Goal: Navigation & Orientation: Understand site structure

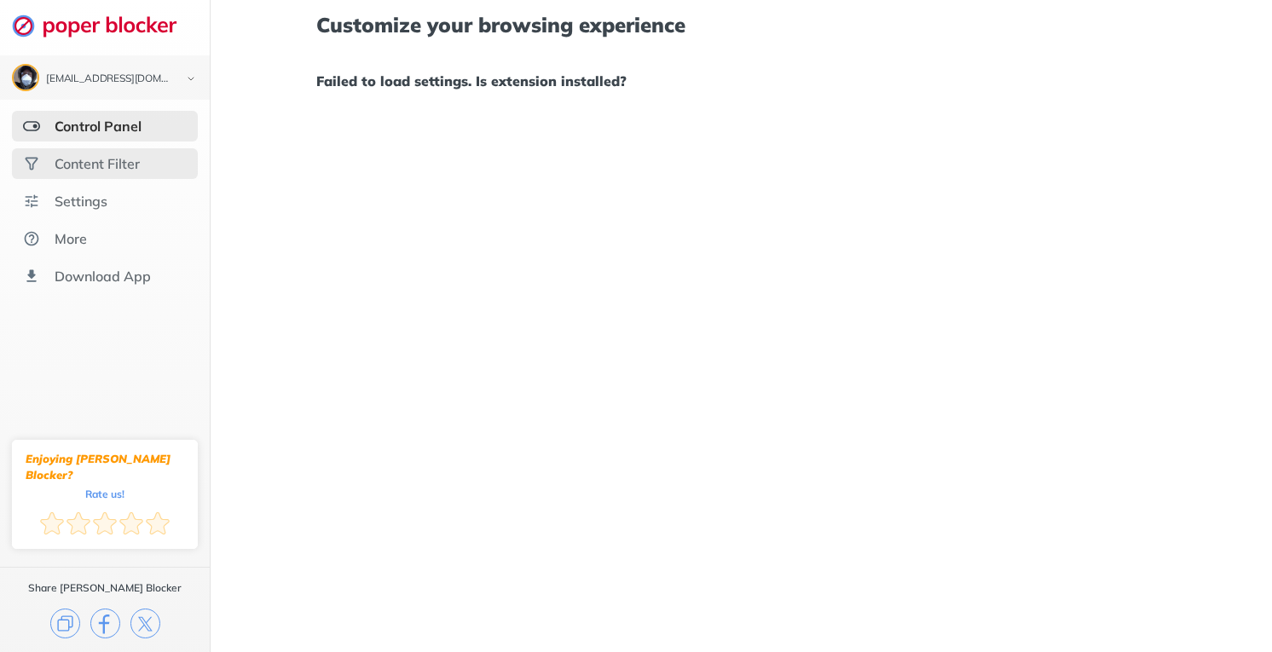
click at [130, 177] on div "Content Filter" at bounding box center [105, 163] width 186 height 31
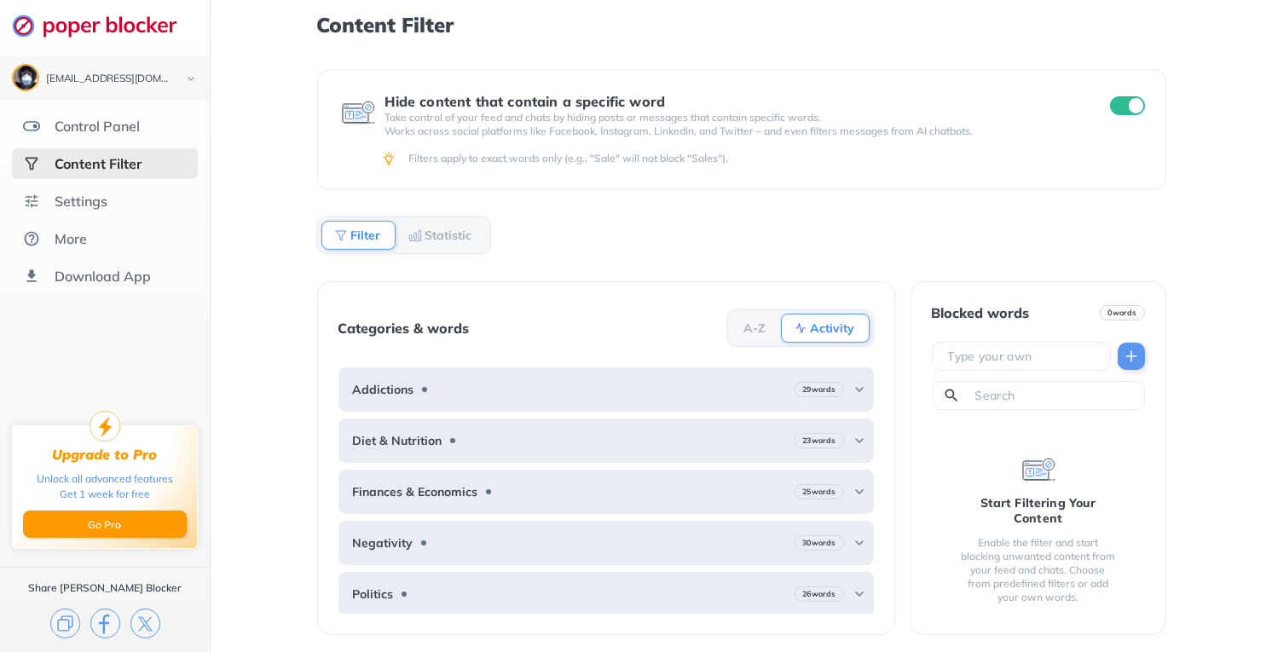
click at [1208, 255] on div "Content Filter Hide content that contain a specific word Take control of your f…" at bounding box center [741, 326] width 1061 height 652
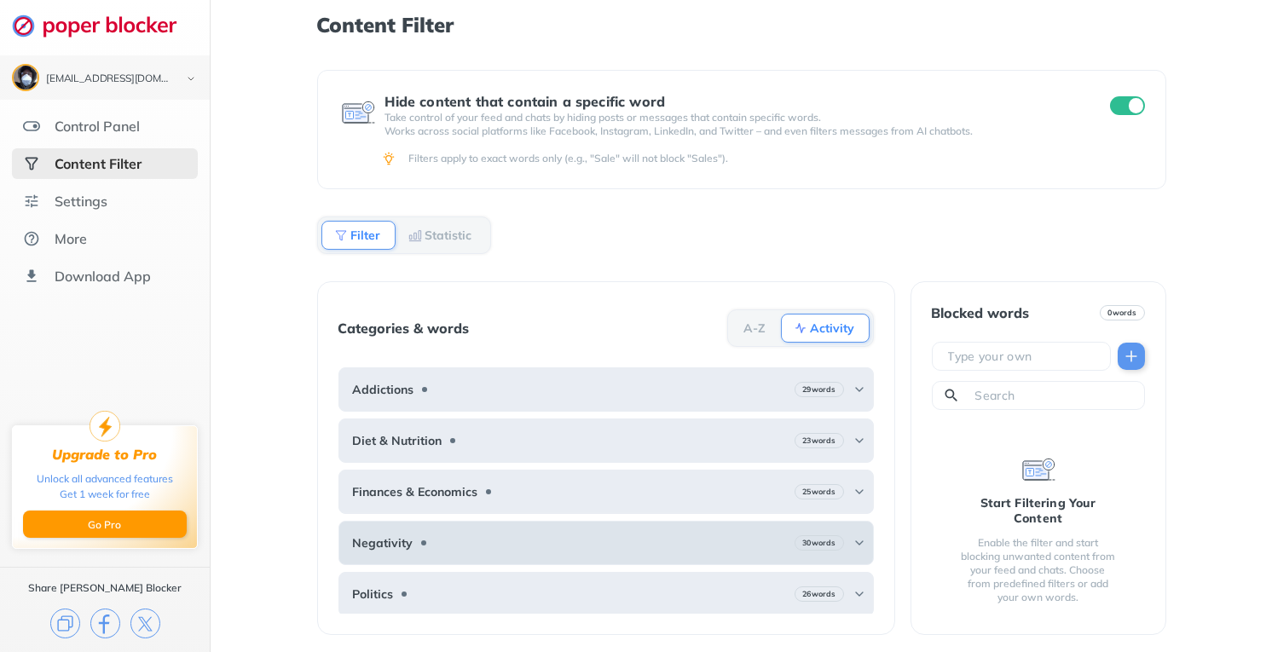
click at [852, 536] on img at bounding box center [859, 543] width 14 height 14
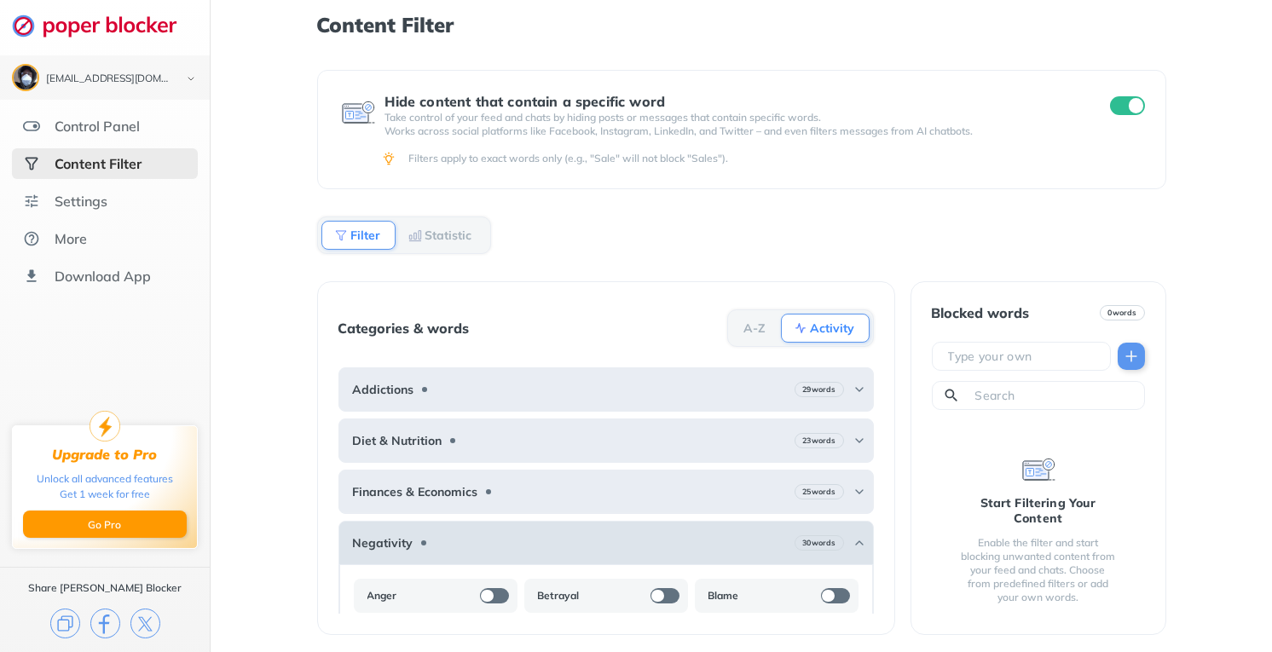
click at [836, 535] on div "30 words" at bounding box center [829, 542] width 71 height 15
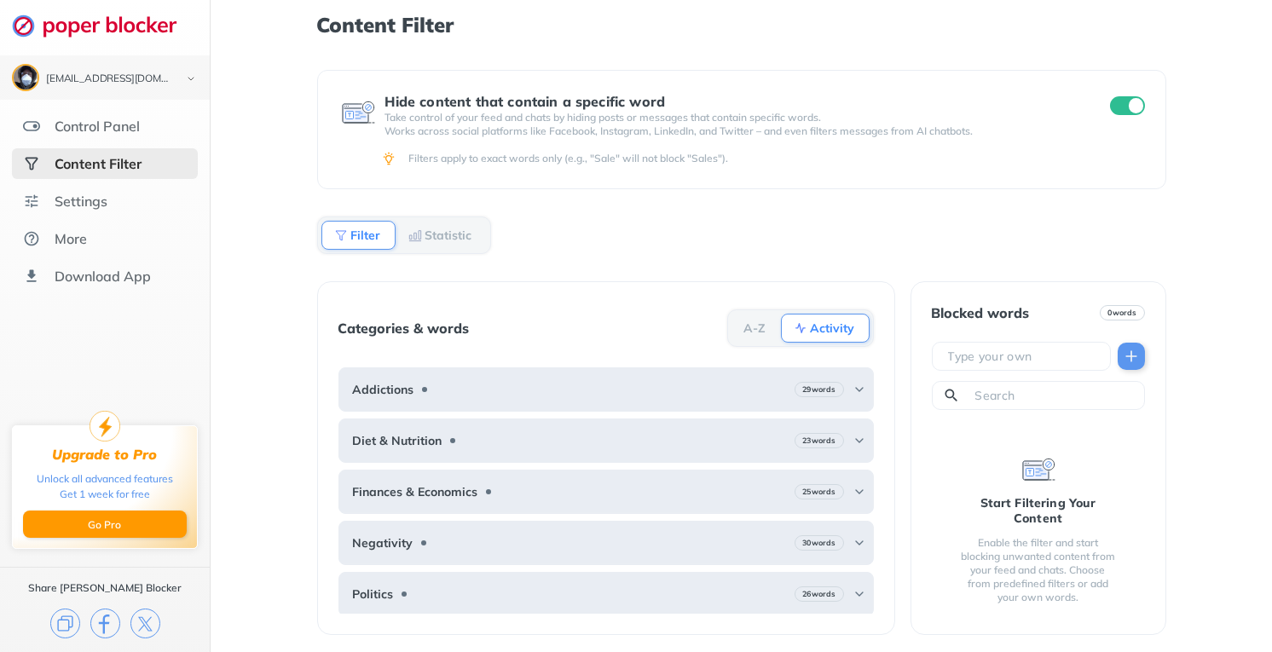
click at [450, 225] on div "Statistic" at bounding box center [440, 235] width 91 height 29
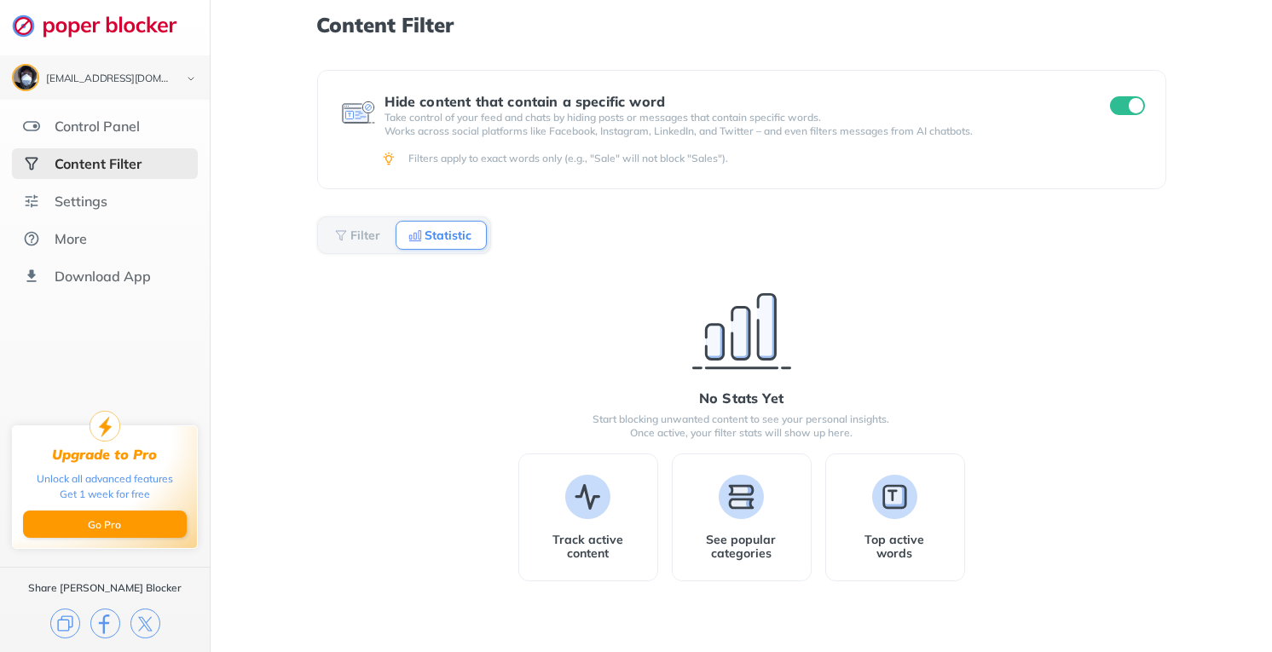
click at [366, 238] on b "Filter" at bounding box center [366, 235] width 30 height 10
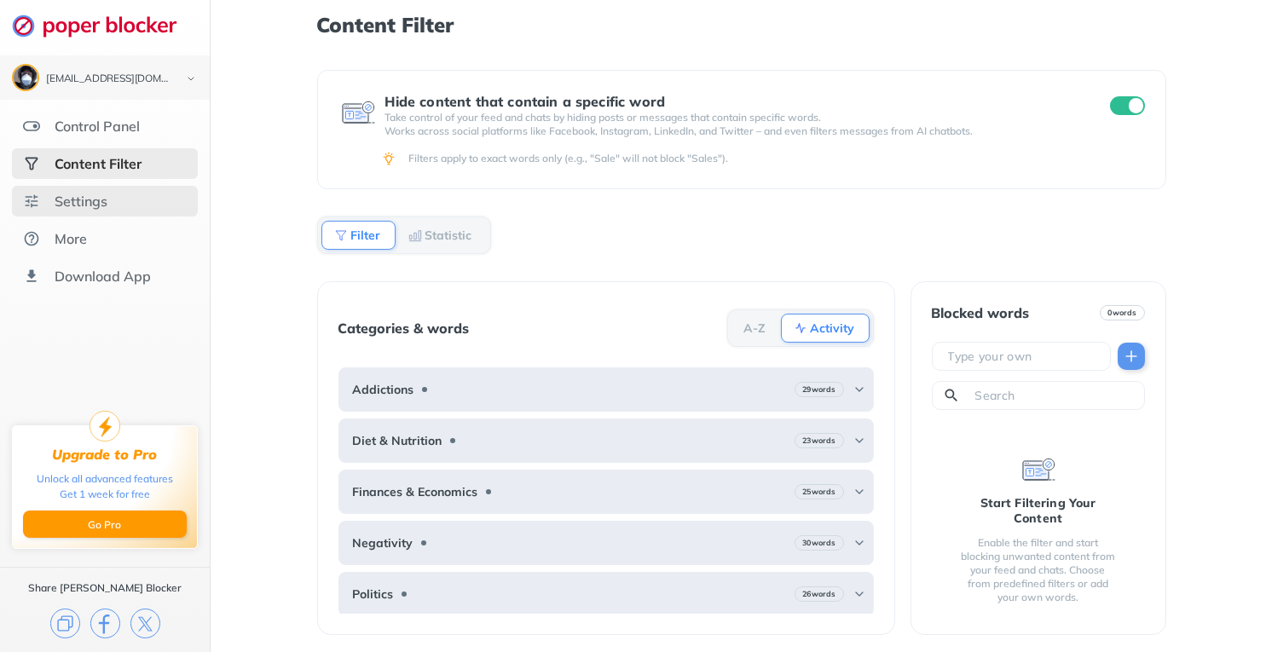
click at [95, 202] on div "Settings" at bounding box center [81, 201] width 53 height 17
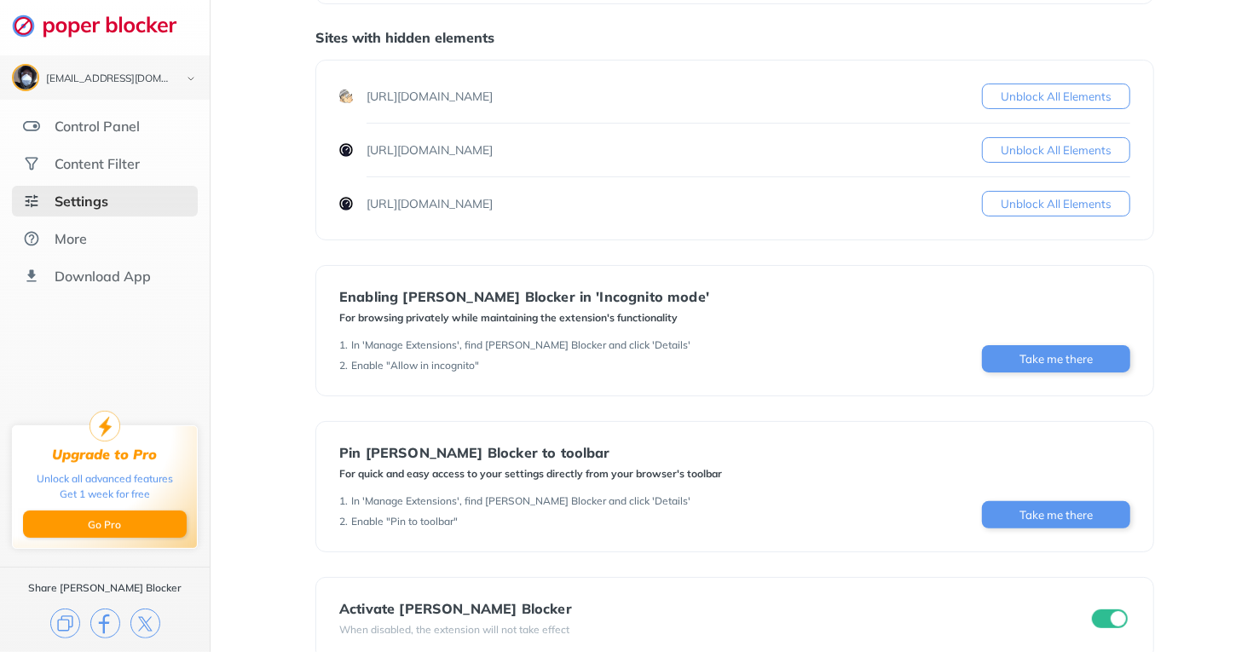
scroll to position [200, 0]
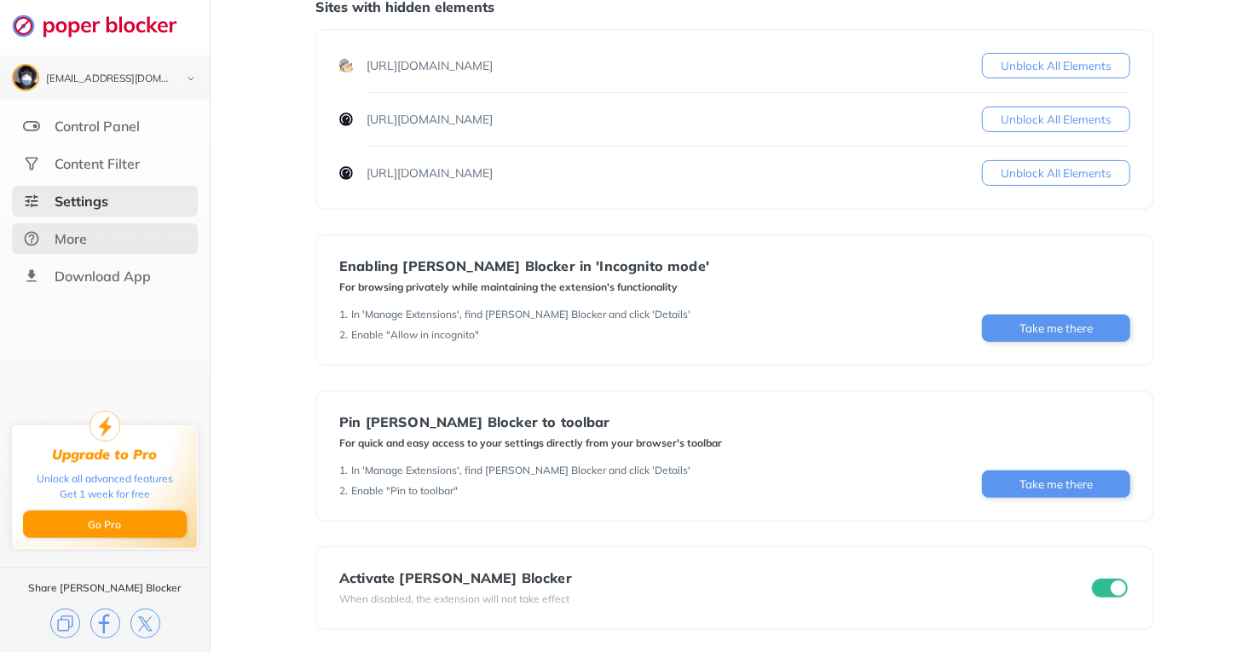
click at [133, 231] on div "More" at bounding box center [105, 238] width 186 height 31
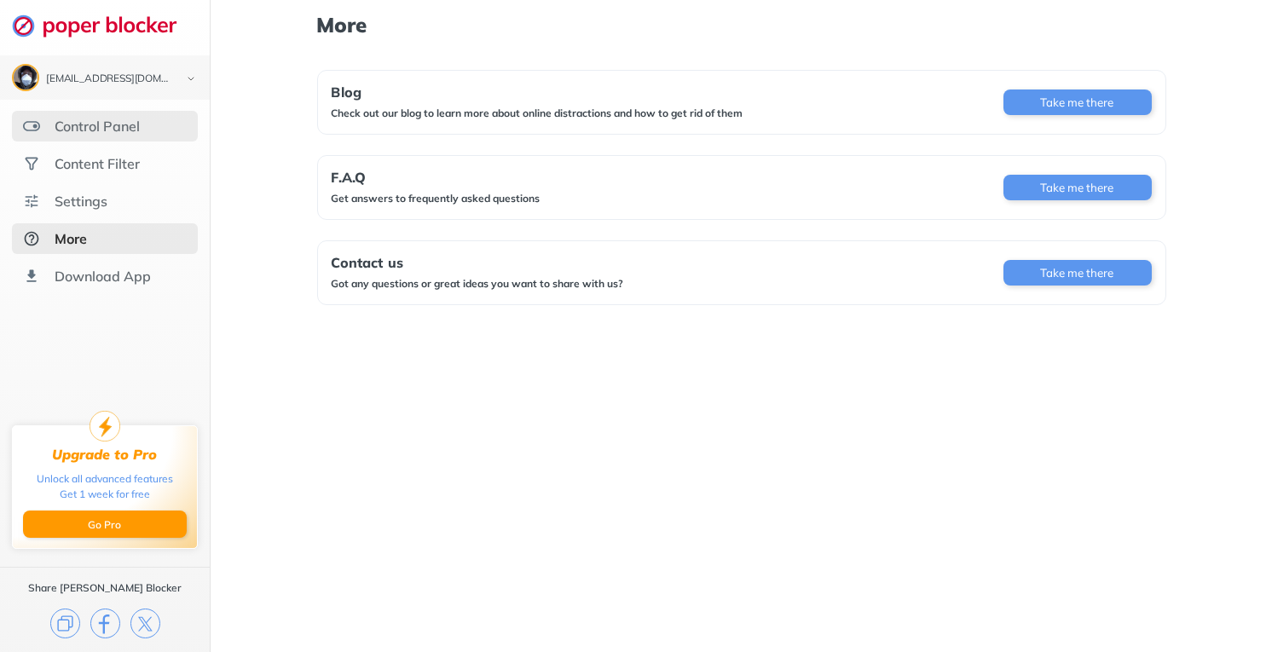
click at [119, 122] on div "Control Panel" at bounding box center [97, 126] width 85 height 17
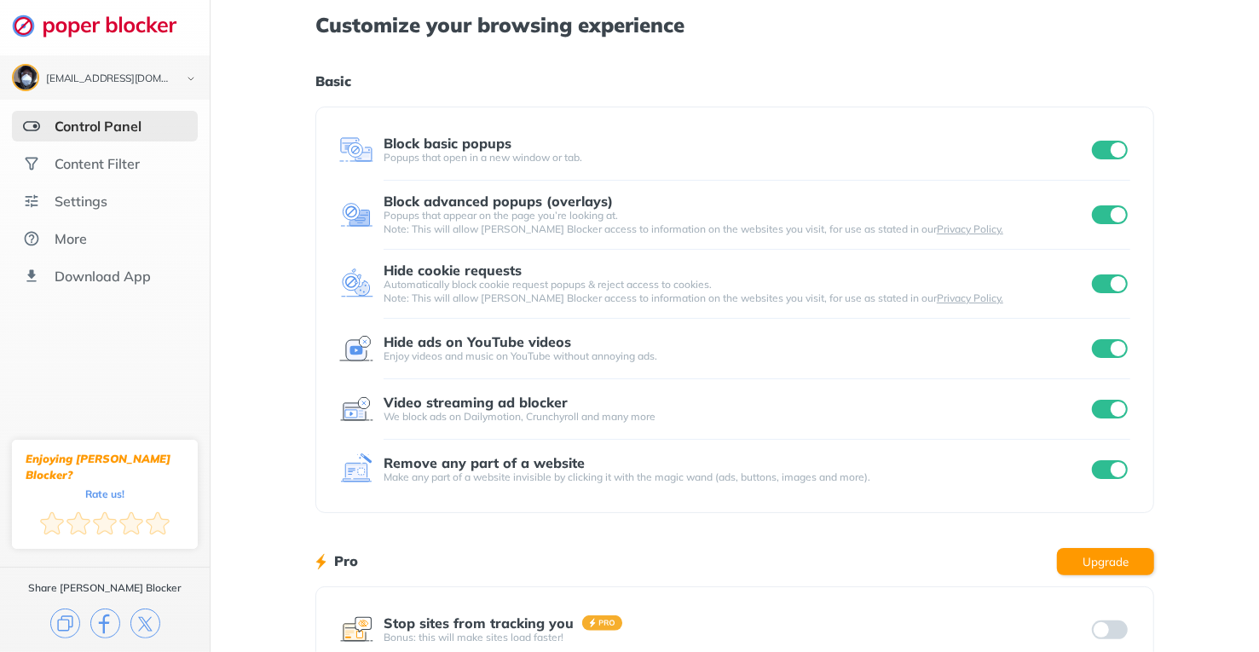
scroll to position [170, 0]
